Goal: Feedback & Contribution: Submit feedback/report problem

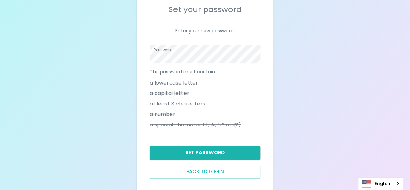
scroll to position [64, 0]
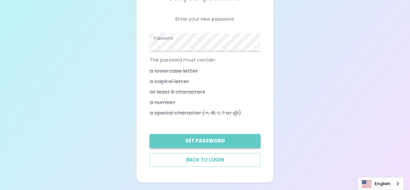
click at [210, 143] on button "Set Password" at bounding box center [205, 141] width 110 height 14
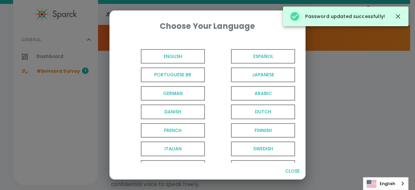
click at [172, 60] on span "English" at bounding box center [173, 56] width 64 height 15
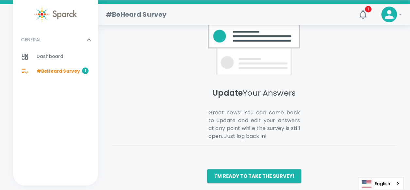
scroll to position [569, 0]
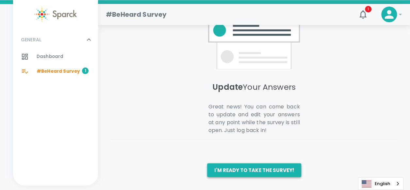
click at [239, 172] on button "I'm ready to take the survey!" at bounding box center [254, 170] width 94 height 14
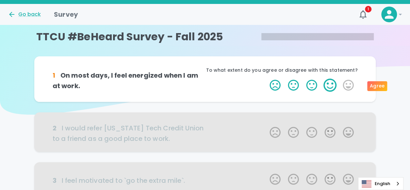
click at [332, 84] on label "4 Stars" at bounding box center [330, 84] width 18 height 13
click at [266, 78] on input "4 Stars" at bounding box center [266, 78] width 0 height 0
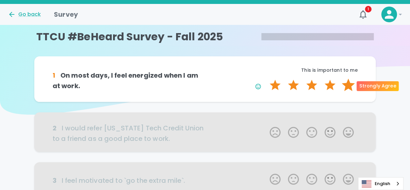
click at [351, 85] on label "5 Stars" at bounding box center [348, 84] width 18 height 13
click at [266, 78] on input "5 Stars" at bounding box center [266, 78] width 0 height 0
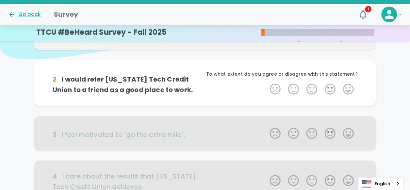
scroll to position [58, 0]
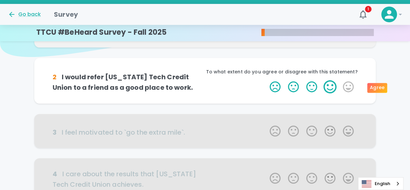
click at [328, 86] on label "4 Stars" at bounding box center [330, 86] width 18 height 13
click at [266, 80] on input "4 Stars" at bounding box center [266, 80] width 0 height 0
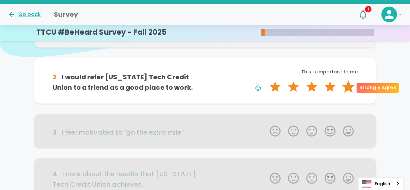
click at [346, 85] on label "5 Stars" at bounding box center [348, 86] width 18 height 13
click at [266, 80] on input "5 Stars" at bounding box center [266, 80] width 0 height 0
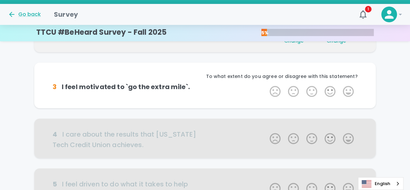
scroll to position [115, 0]
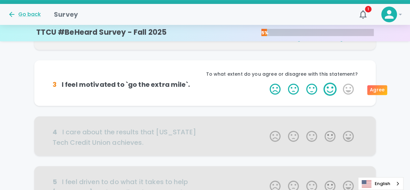
click at [328, 91] on label "4 Stars" at bounding box center [330, 88] width 18 height 13
click at [266, 82] on input "4 Stars" at bounding box center [266, 82] width 0 height 0
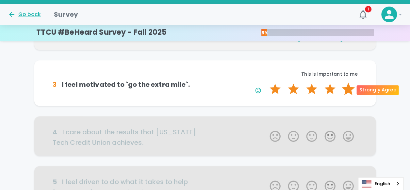
click at [348, 84] on label "5 Stars" at bounding box center [348, 88] width 18 height 13
click at [266, 82] on input "5 Stars" at bounding box center [266, 82] width 0 height 0
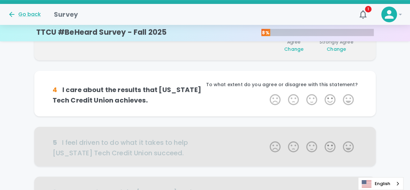
scroll to position [173, 0]
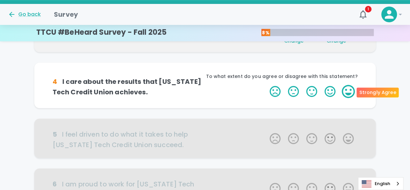
click at [348, 93] on label "5 Stars" at bounding box center [348, 91] width 18 height 13
click at [266, 85] on input "5 Stars" at bounding box center [266, 84] width 0 height 0
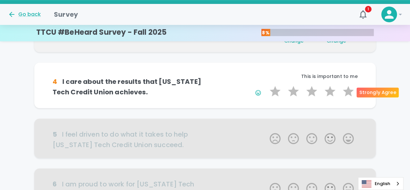
click at [348, 93] on label "5 Stars" at bounding box center [348, 91] width 18 height 13
click at [266, 85] on input "5 Stars" at bounding box center [266, 84] width 0 height 0
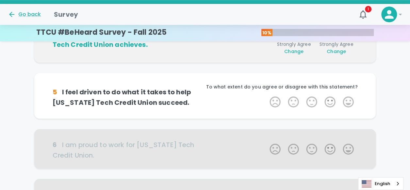
scroll to position [230, 0]
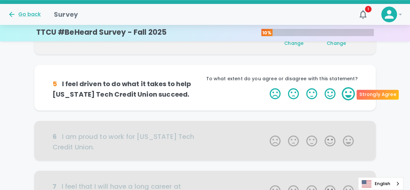
click at [343, 92] on label "5 Stars" at bounding box center [348, 93] width 18 height 13
click at [266, 87] on input "5 Stars" at bounding box center [266, 87] width 0 height 0
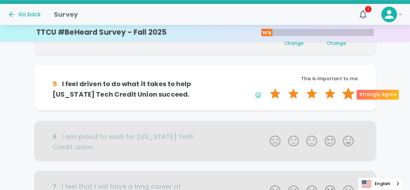
click at [351, 91] on label "5 Stars" at bounding box center [348, 93] width 18 height 13
click at [266, 87] on input "5 Stars" at bounding box center [266, 87] width 0 height 0
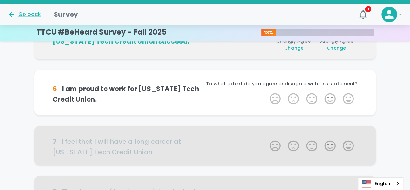
scroll to position [288, 0]
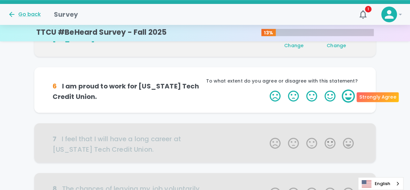
click at [342, 97] on label "5 Stars" at bounding box center [348, 95] width 18 height 13
click at [266, 89] on input "5 Stars" at bounding box center [266, 89] width 0 height 0
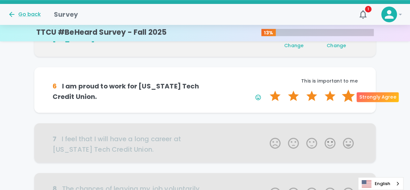
click at [353, 96] on label "5 Stars" at bounding box center [348, 95] width 18 height 13
click at [266, 89] on input "5 Stars" at bounding box center [266, 89] width 0 height 0
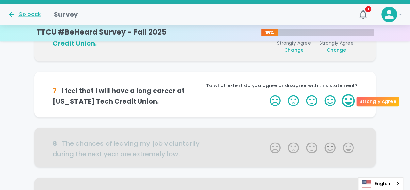
scroll to position [345, 0]
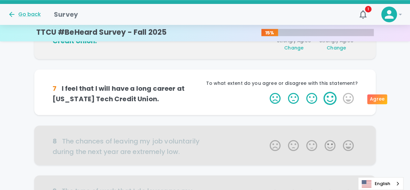
click at [332, 99] on label "4 Stars" at bounding box center [330, 98] width 18 height 13
click at [266, 92] on input "4 Stars" at bounding box center [266, 91] width 0 height 0
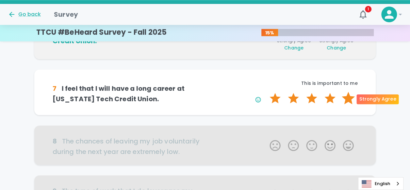
click at [349, 98] on label "5 Stars" at bounding box center [348, 98] width 18 height 13
click at [266, 92] on input "5 Stars" at bounding box center [266, 91] width 0 height 0
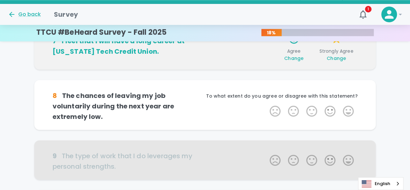
scroll to position [403, 0]
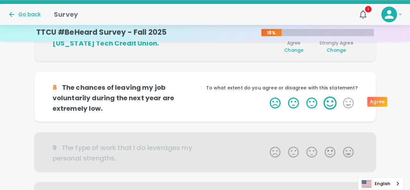
click at [327, 105] on label "4 Stars" at bounding box center [330, 102] width 18 height 13
click at [266, 96] on input "4 Stars" at bounding box center [266, 96] width 0 height 0
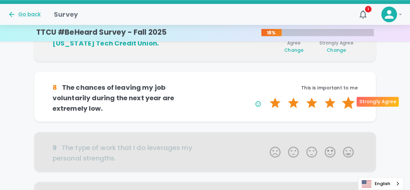
click at [348, 99] on label "5 Stars" at bounding box center [348, 102] width 18 height 13
click at [266, 96] on input "5 Stars" at bounding box center [266, 96] width 0 height 0
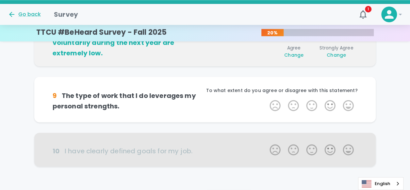
scroll to position [460, 0]
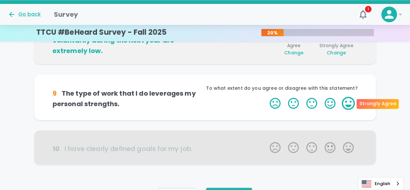
click at [350, 103] on label "5 Stars" at bounding box center [348, 102] width 18 height 13
click at [266, 96] on input "5 Stars" at bounding box center [266, 96] width 0 height 0
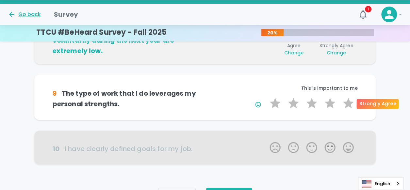
click at [350, 103] on label "5 Stars" at bounding box center [348, 102] width 18 height 13
click at [266, 96] on input "5 Stars" at bounding box center [266, 96] width 0 height 0
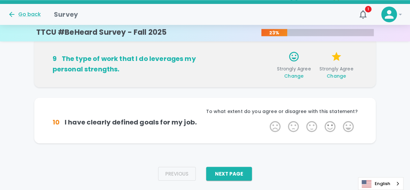
scroll to position [497, 0]
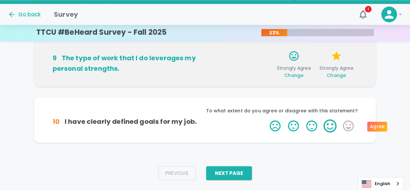
click at [325, 123] on label "4 Stars" at bounding box center [330, 125] width 18 height 13
click at [266, 119] on input "4 Stars" at bounding box center [266, 119] width 0 height 0
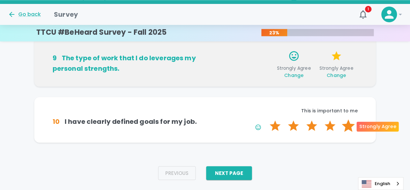
click at [345, 125] on label "5 Stars" at bounding box center [348, 125] width 18 height 13
click at [266, 119] on input "5 Stars" at bounding box center [266, 119] width 0 height 0
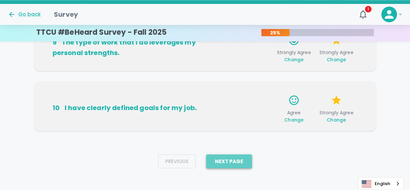
click at [248, 159] on button "Next Page" at bounding box center [229, 161] width 46 height 14
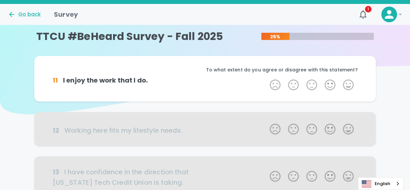
scroll to position [0, 0]
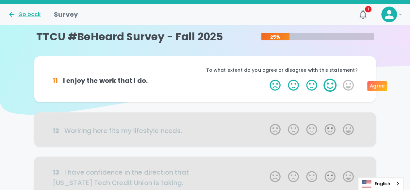
click at [330, 85] on label "4 Stars" at bounding box center [330, 84] width 18 height 13
click at [266, 78] on input "4 Stars" at bounding box center [266, 78] width 0 height 0
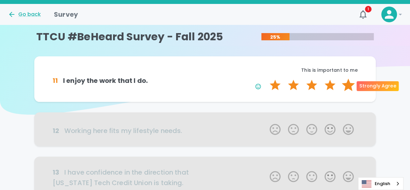
click at [348, 81] on label "5 Stars" at bounding box center [348, 84] width 18 height 13
click at [266, 78] on input "5 Stars" at bounding box center [266, 78] width 0 height 0
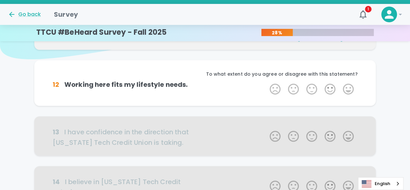
scroll to position [58, 0]
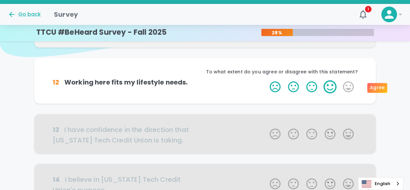
click at [332, 86] on label "4 Stars" at bounding box center [330, 86] width 18 height 13
click at [266, 80] on input "4 Stars" at bounding box center [266, 80] width 0 height 0
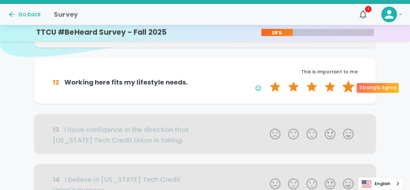
click at [352, 85] on label "5 Stars" at bounding box center [348, 86] width 18 height 13
click at [266, 80] on input "5 Stars" at bounding box center [266, 80] width 0 height 0
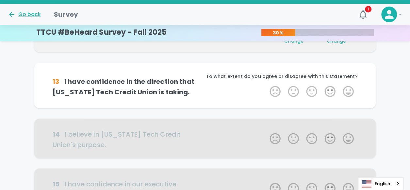
scroll to position [115, 0]
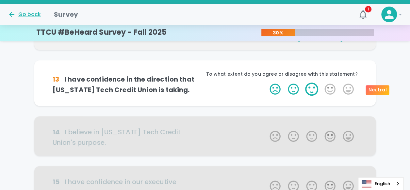
click at [316, 89] on label "3 Stars" at bounding box center [312, 88] width 18 height 13
click at [266, 82] on input "3 Stars" at bounding box center [266, 82] width 0 height 0
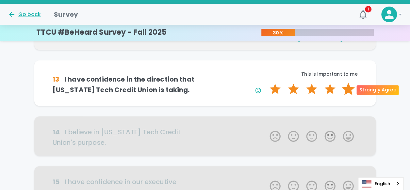
click at [348, 93] on label "5 Stars" at bounding box center [348, 88] width 18 height 13
click at [266, 82] on input "5 Stars" at bounding box center [266, 82] width 0 height 0
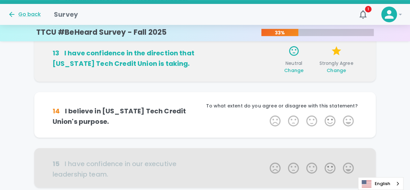
scroll to position [173, 0]
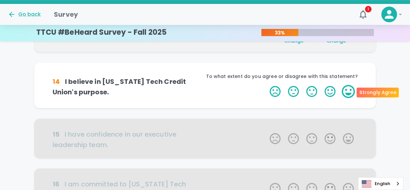
click at [346, 89] on label "5 Stars" at bounding box center [348, 91] width 18 height 13
click at [266, 85] on input "5 Stars" at bounding box center [266, 84] width 0 height 0
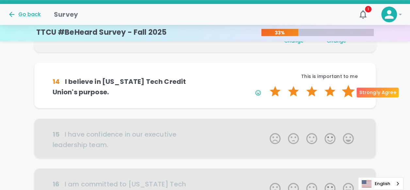
click at [348, 93] on label "5 Stars" at bounding box center [348, 91] width 18 height 13
click at [266, 85] on input "5 Stars" at bounding box center [266, 84] width 0 height 0
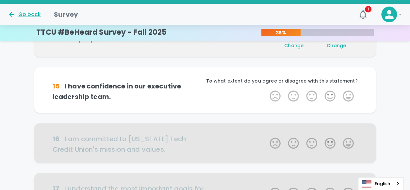
scroll to position [230, 0]
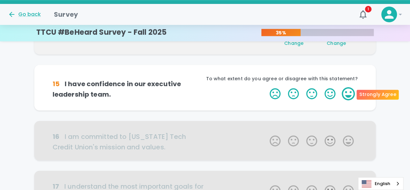
click at [344, 95] on label "5 Stars" at bounding box center [348, 93] width 18 height 13
click at [266, 87] on input "5 Stars" at bounding box center [266, 87] width 0 height 0
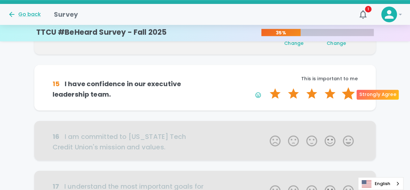
click at [347, 94] on label "5 Stars" at bounding box center [348, 93] width 18 height 13
click at [266, 87] on input "5 Stars" at bounding box center [266, 87] width 0 height 0
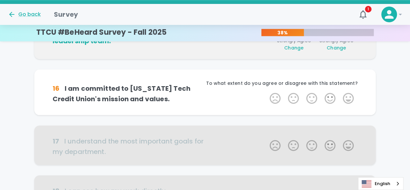
scroll to position [288, 0]
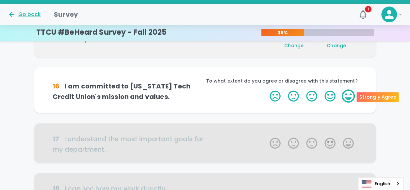
click at [346, 94] on label "5 Stars" at bounding box center [348, 95] width 18 height 13
click at [266, 89] on input "5 Stars" at bounding box center [266, 89] width 0 height 0
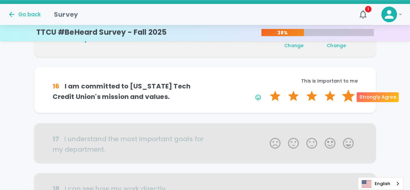
click at [347, 96] on label "5 Stars" at bounding box center [348, 95] width 18 height 13
click at [266, 89] on input "5 Stars" at bounding box center [266, 89] width 0 height 0
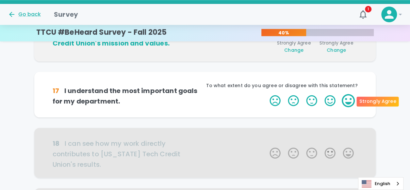
scroll to position [345, 0]
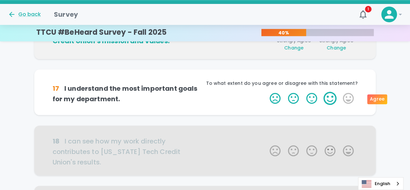
click at [334, 100] on label "4 Stars" at bounding box center [330, 98] width 18 height 13
click at [266, 92] on input "4 Stars" at bounding box center [266, 91] width 0 height 0
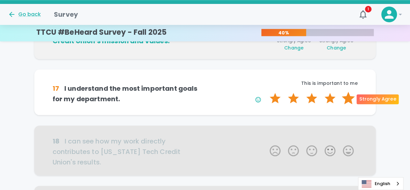
click at [344, 98] on label "5 Stars" at bounding box center [348, 98] width 18 height 13
click at [266, 92] on input "5 Stars" at bounding box center [266, 91] width 0 height 0
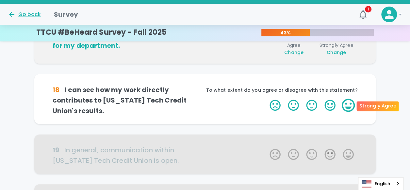
scroll to position [403, 0]
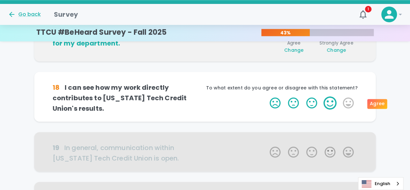
click at [335, 104] on label "4 Stars" at bounding box center [330, 102] width 18 height 13
click at [266, 96] on input "4 Stars" at bounding box center [266, 96] width 0 height 0
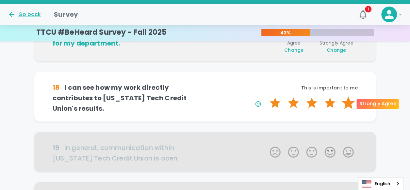
click at [349, 100] on label "5 Stars" at bounding box center [348, 102] width 18 height 13
click at [266, 96] on input "5 Stars" at bounding box center [266, 96] width 0 height 0
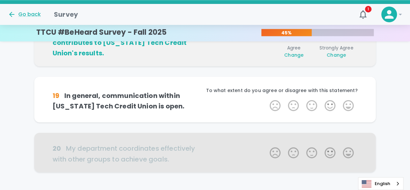
scroll to position [460, 0]
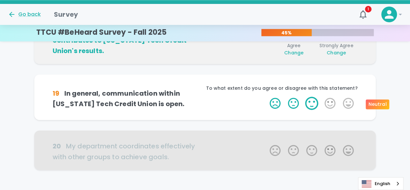
click at [313, 103] on label "3 Stars" at bounding box center [312, 102] width 18 height 13
click at [266, 96] on input "3 Stars" at bounding box center [266, 96] width 0 height 0
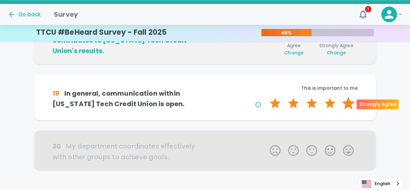
click at [353, 103] on label "5 Stars" at bounding box center [348, 102] width 18 height 13
click at [266, 96] on input "5 Stars" at bounding box center [266, 96] width 0 height 0
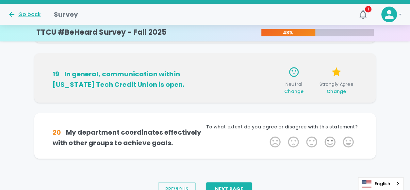
scroll to position [503, 0]
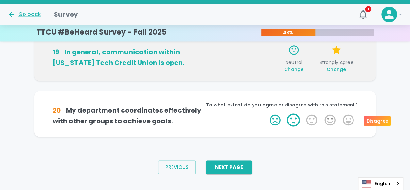
click at [295, 123] on label "2 Stars" at bounding box center [293, 119] width 18 height 13
click at [266, 113] on input "2 Stars" at bounding box center [266, 113] width 0 height 0
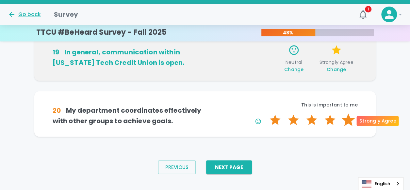
click at [352, 117] on label "5 Stars" at bounding box center [348, 119] width 18 height 13
click at [266, 113] on input "5 Stars" at bounding box center [266, 113] width 0 height 0
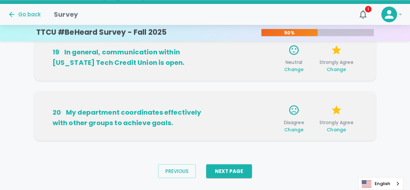
scroll to position [513, 0]
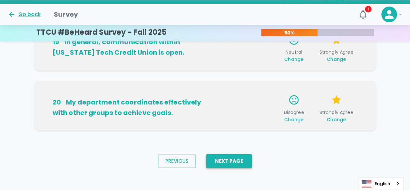
click at [239, 162] on button "Next Page" at bounding box center [229, 161] width 46 height 14
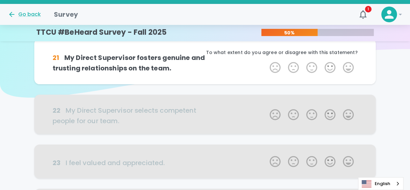
scroll to position [0, 0]
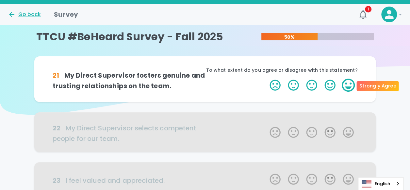
click at [352, 82] on label "5 Stars" at bounding box center [348, 84] width 18 height 13
click at [266, 78] on input "5 Stars" at bounding box center [266, 78] width 0 height 0
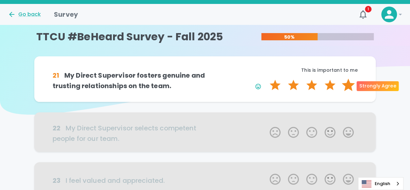
click at [351, 85] on label "5 Stars" at bounding box center [348, 84] width 18 height 13
click at [266, 78] on input "5 Stars" at bounding box center [266, 78] width 0 height 0
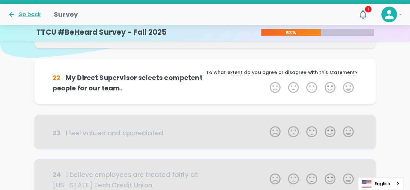
scroll to position [58, 0]
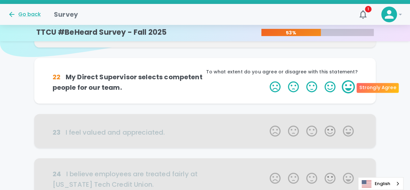
click at [351, 92] on label "5 Stars" at bounding box center [348, 86] width 18 height 13
click at [266, 80] on input "5 Stars" at bounding box center [266, 80] width 0 height 0
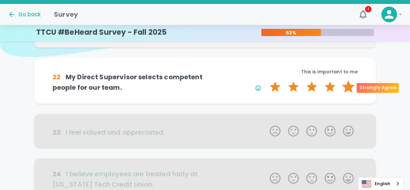
click at [351, 90] on label "5 Stars" at bounding box center [348, 86] width 18 height 13
click at [266, 80] on input "5 Stars" at bounding box center [266, 80] width 0 height 0
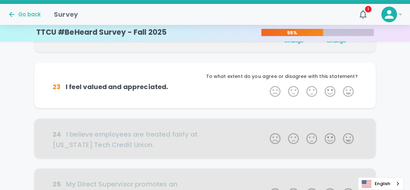
scroll to position [115, 0]
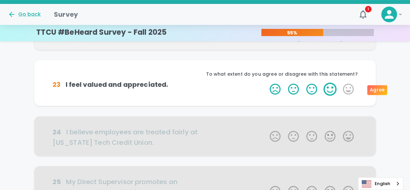
click at [337, 89] on label "4 Stars" at bounding box center [330, 88] width 18 height 13
click at [266, 82] on input "4 Stars" at bounding box center [266, 82] width 0 height 0
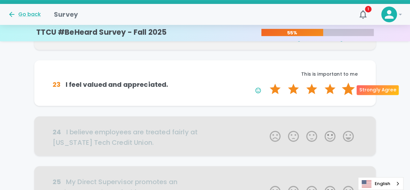
click at [345, 89] on label "5 Stars" at bounding box center [348, 88] width 18 height 13
click at [266, 82] on input "5 Stars" at bounding box center [266, 82] width 0 height 0
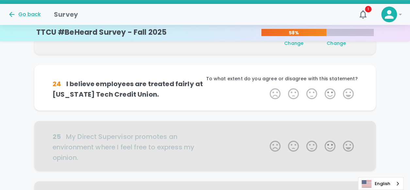
scroll to position [173, 0]
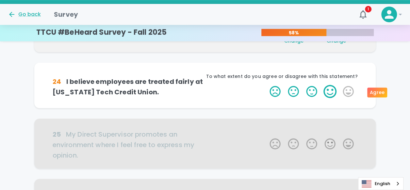
click at [334, 93] on label "4 Stars" at bounding box center [330, 91] width 18 height 13
click at [266, 85] on input "4 Stars" at bounding box center [266, 84] width 0 height 0
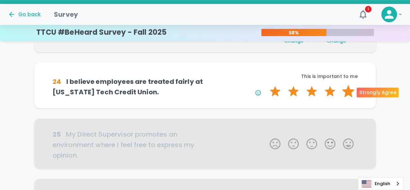
click at [346, 92] on label "5 Stars" at bounding box center [348, 91] width 18 height 13
click at [266, 85] on input "5 Stars" at bounding box center [266, 84] width 0 height 0
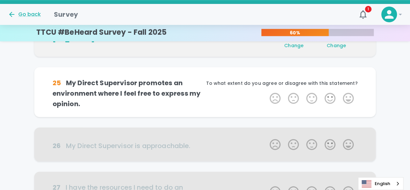
scroll to position [230, 0]
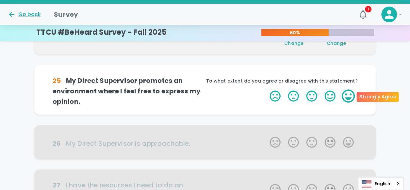
click at [351, 95] on label "5 Stars" at bounding box center [348, 95] width 18 height 13
click at [266, 89] on input "5 Stars" at bounding box center [266, 89] width 0 height 0
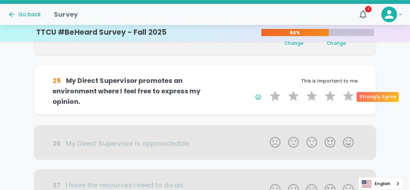
click at [351, 95] on label "5 Stars" at bounding box center [348, 95] width 18 height 13
click at [266, 89] on input "5 Stars" at bounding box center [266, 89] width 0 height 0
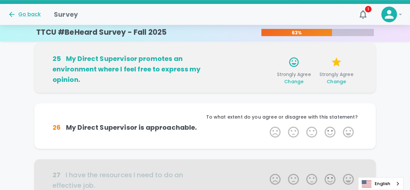
scroll to position [288, 0]
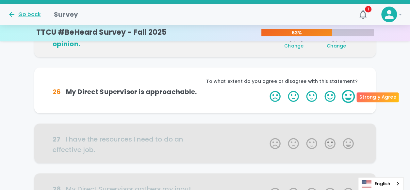
click at [348, 97] on label "5 Stars" at bounding box center [348, 96] width 18 height 13
click at [266, 90] on input "5 Stars" at bounding box center [266, 89] width 0 height 0
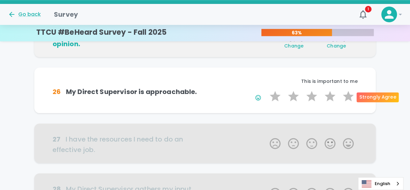
click at [348, 97] on label "5 Stars" at bounding box center [348, 96] width 18 height 13
click at [266, 90] on input "5 Stars" at bounding box center [266, 89] width 0 height 0
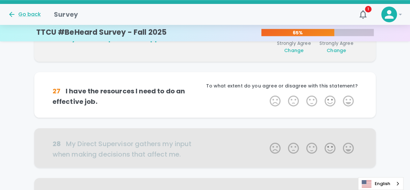
scroll to position [345, 0]
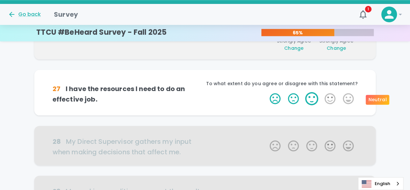
click at [316, 98] on label "3 Stars" at bounding box center [312, 98] width 18 height 13
click at [266, 92] on input "3 Stars" at bounding box center [266, 92] width 0 height 0
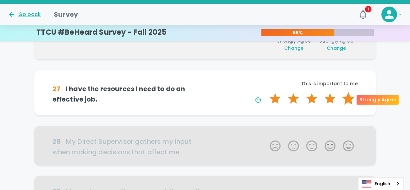
click at [355, 98] on label "5 Stars" at bounding box center [348, 98] width 18 height 13
click at [266, 92] on input "5 Stars" at bounding box center [266, 92] width 0 height 0
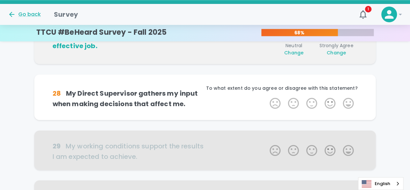
scroll to position [403, 0]
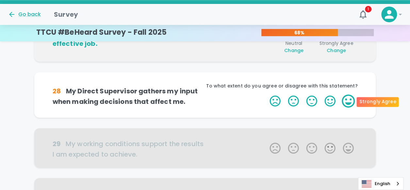
click at [353, 100] on label "5 Stars" at bounding box center [348, 100] width 18 height 13
click at [266, 94] on input "5 Stars" at bounding box center [266, 94] width 0 height 0
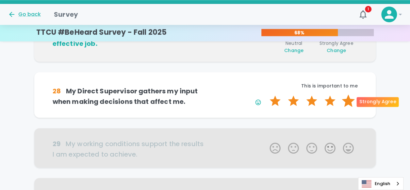
click at [348, 102] on label "5 Stars" at bounding box center [348, 100] width 18 height 13
click at [266, 94] on input "5 Stars" at bounding box center [266, 94] width 0 height 0
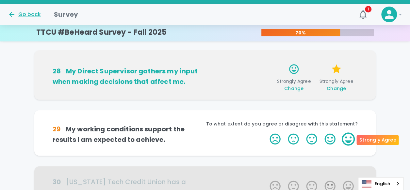
scroll to position [460, 0]
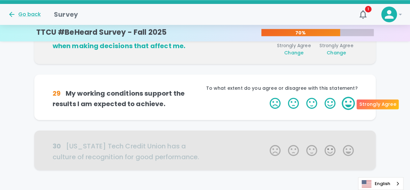
click at [349, 101] on label "5 Stars" at bounding box center [348, 102] width 18 height 13
click at [266, 96] on input "5 Stars" at bounding box center [266, 96] width 0 height 0
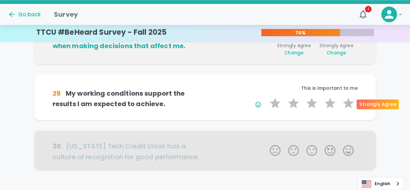
click at [349, 101] on label "5 Stars" at bounding box center [348, 102] width 18 height 13
click at [266, 96] on input "5 Stars" at bounding box center [266, 96] width 0 height 0
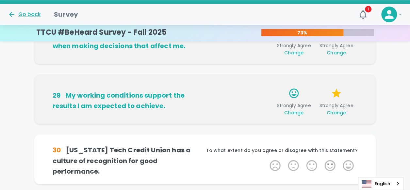
scroll to position [503, 0]
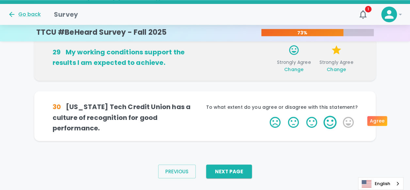
click at [334, 119] on label "4 Stars" at bounding box center [330, 121] width 18 height 13
click at [266, 115] on input "4 Stars" at bounding box center [266, 115] width 0 height 0
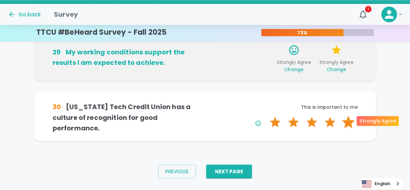
click at [348, 122] on label "5 Stars" at bounding box center [348, 121] width 18 height 13
click at [266, 115] on input "5 Stars" at bounding box center [266, 115] width 0 height 0
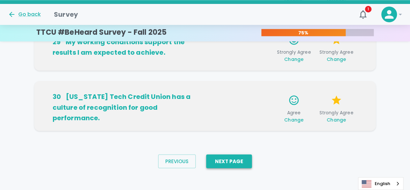
click at [215, 160] on button "Next Page" at bounding box center [229, 161] width 46 height 14
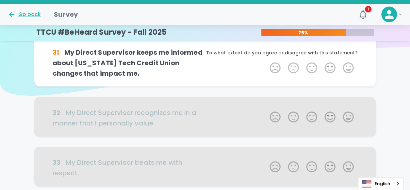
scroll to position [0, 0]
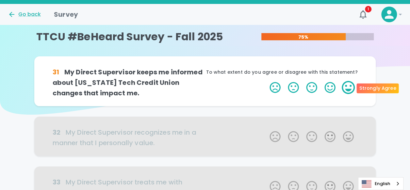
click at [343, 89] on label "5 Stars" at bounding box center [348, 87] width 18 height 13
click at [266, 81] on input "5 Stars" at bounding box center [266, 80] width 0 height 0
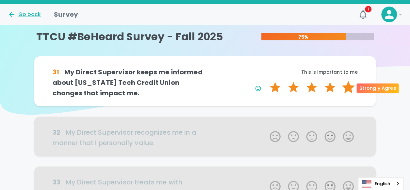
click at [347, 89] on label "5 Stars" at bounding box center [348, 87] width 18 height 13
click at [266, 81] on input "5 Stars" at bounding box center [266, 80] width 0 height 0
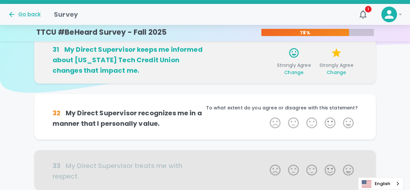
scroll to position [58, 0]
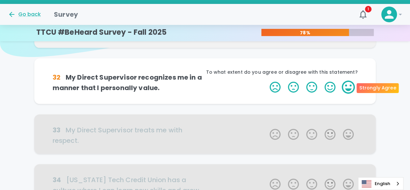
click at [348, 89] on label "5 Stars" at bounding box center [348, 86] width 18 height 13
click at [266, 80] on input "5 Stars" at bounding box center [266, 80] width 0 height 0
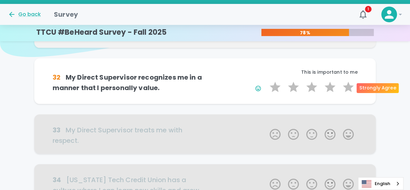
click at [348, 89] on label "5 Stars" at bounding box center [348, 86] width 18 height 13
click at [266, 80] on input "5 Stars" at bounding box center [266, 80] width 0 height 0
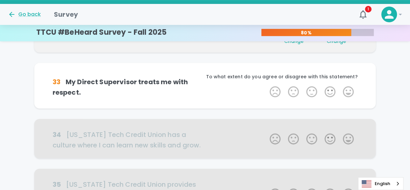
scroll to position [115, 0]
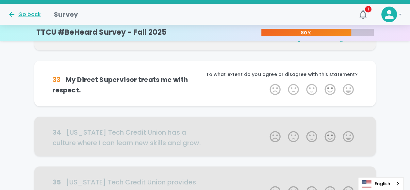
click at [348, 89] on label "5 Stars" at bounding box center [348, 89] width 18 height 13
click at [266, 83] on input "5 Stars" at bounding box center [266, 82] width 0 height 0
click at [348, 89] on label "5 Stars" at bounding box center [348, 89] width 18 height 13
click at [266, 83] on input "5 Stars" at bounding box center [266, 82] width 0 height 0
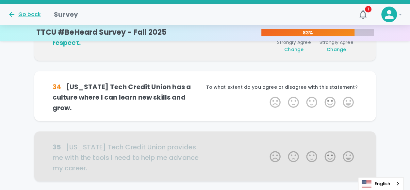
scroll to position [173, 0]
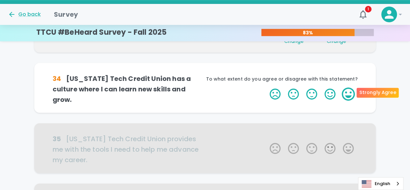
click at [352, 93] on label "5 Stars" at bounding box center [348, 93] width 18 height 13
click at [266, 87] on input "5 Stars" at bounding box center [266, 87] width 0 height 0
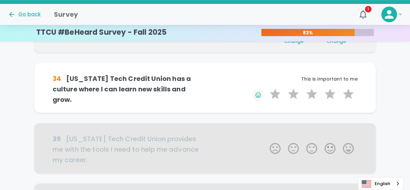
click at [258, 92] on icon "button" at bounding box center [258, 95] width 7 height 7
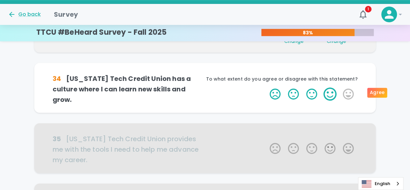
click at [328, 91] on label "4 Stars" at bounding box center [330, 93] width 18 height 13
click at [266, 87] on input "4 Stars" at bounding box center [266, 87] width 0 height 0
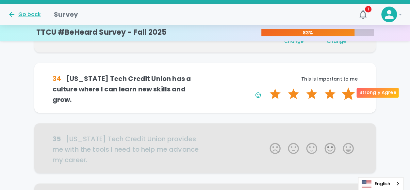
click at [345, 93] on label "5 Stars" at bounding box center [348, 93] width 18 height 13
click at [266, 87] on input "5 Stars" at bounding box center [266, 87] width 0 height 0
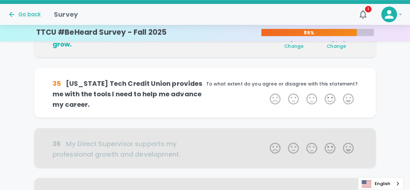
scroll to position [230, 0]
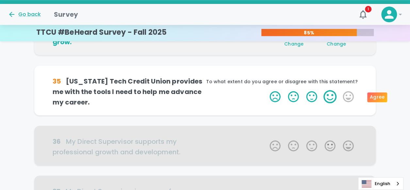
click at [328, 97] on label "4 Stars" at bounding box center [330, 96] width 18 height 13
click at [266, 90] on input "4 Stars" at bounding box center [266, 90] width 0 height 0
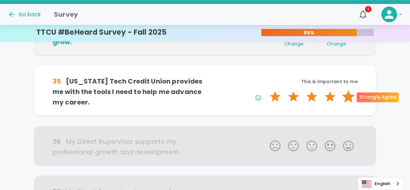
click at [347, 97] on label "5 Stars" at bounding box center [348, 96] width 18 height 13
click at [266, 90] on input "5 Stars" at bounding box center [266, 90] width 0 height 0
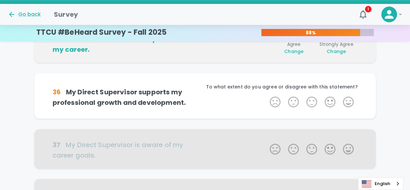
scroll to position [288, 0]
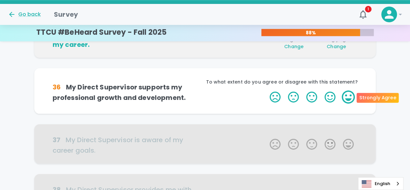
click at [346, 100] on label "5 Stars" at bounding box center [348, 96] width 18 height 13
click at [266, 90] on input "5 Stars" at bounding box center [266, 90] width 0 height 0
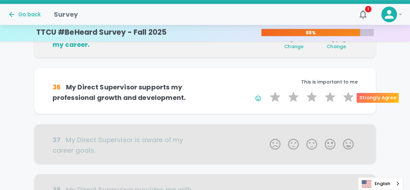
click at [346, 100] on label "5 Stars" at bounding box center [348, 96] width 18 height 13
click at [266, 90] on input "5 Stars" at bounding box center [266, 90] width 0 height 0
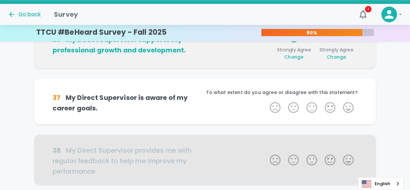
scroll to position [345, 0]
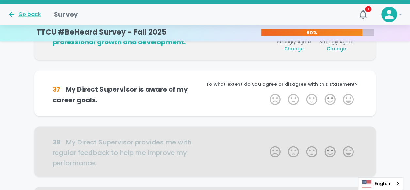
click at [346, 100] on label "5 Stars" at bounding box center [348, 99] width 18 height 13
click at [266, 93] on input "5 Stars" at bounding box center [266, 92] width 0 height 0
click at [346, 100] on label "5 Stars" at bounding box center [348, 99] width 18 height 13
click at [266, 93] on input "5 Stars" at bounding box center [266, 92] width 0 height 0
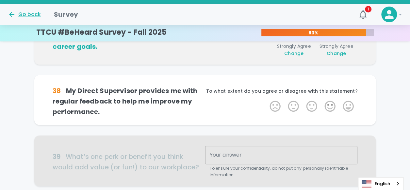
scroll to position [403, 0]
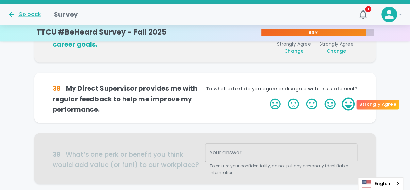
click at [350, 105] on label "5 Stars" at bounding box center [348, 103] width 18 height 13
click at [266, 97] on input "5 Stars" at bounding box center [266, 97] width 0 height 0
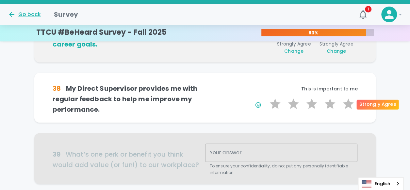
click at [350, 105] on label "5 Stars" at bounding box center [348, 103] width 18 height 13
click at [266, 97] on input "5 Stars" at bounding box center [266, 97] width 0 height 0
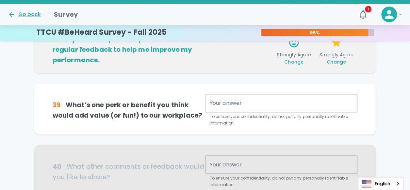
scroll to position [460, 0]
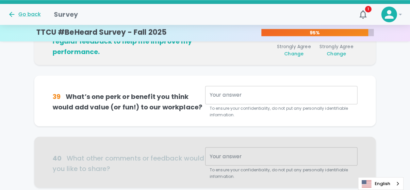
click at [270, 100] on div "x Your answer" at bounding box center [281, 95] width 153 height 18
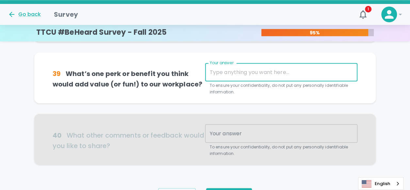
scroll to position [493, 0]
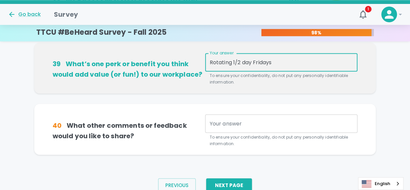
type textarea "Rotating 1/2 day Fridays"
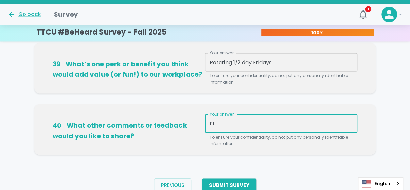
type textarea "E"
type textarea "L"
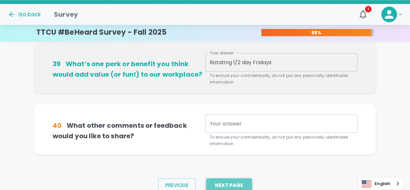
click at [243, 178] on button "Next Page" at bounding box center [229, 185] width 46 height 14
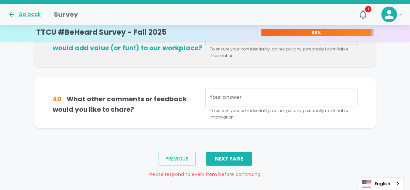
scroll to position [526, 0]
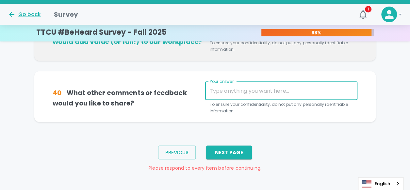
click at [219, 93] on textarea "Your answer" at bounding box center [281, 91] width 143 height 8
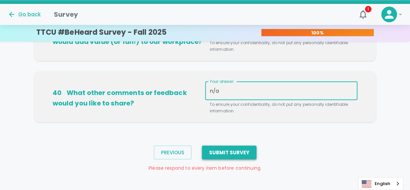
type textarea "n/a"
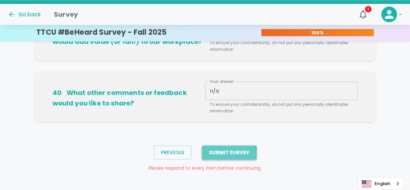
click at [217, 154] on button "Submit Survey" at bounding box center [229, 152] width 55 height 14
